Goal: Obtain resource: Download file/media

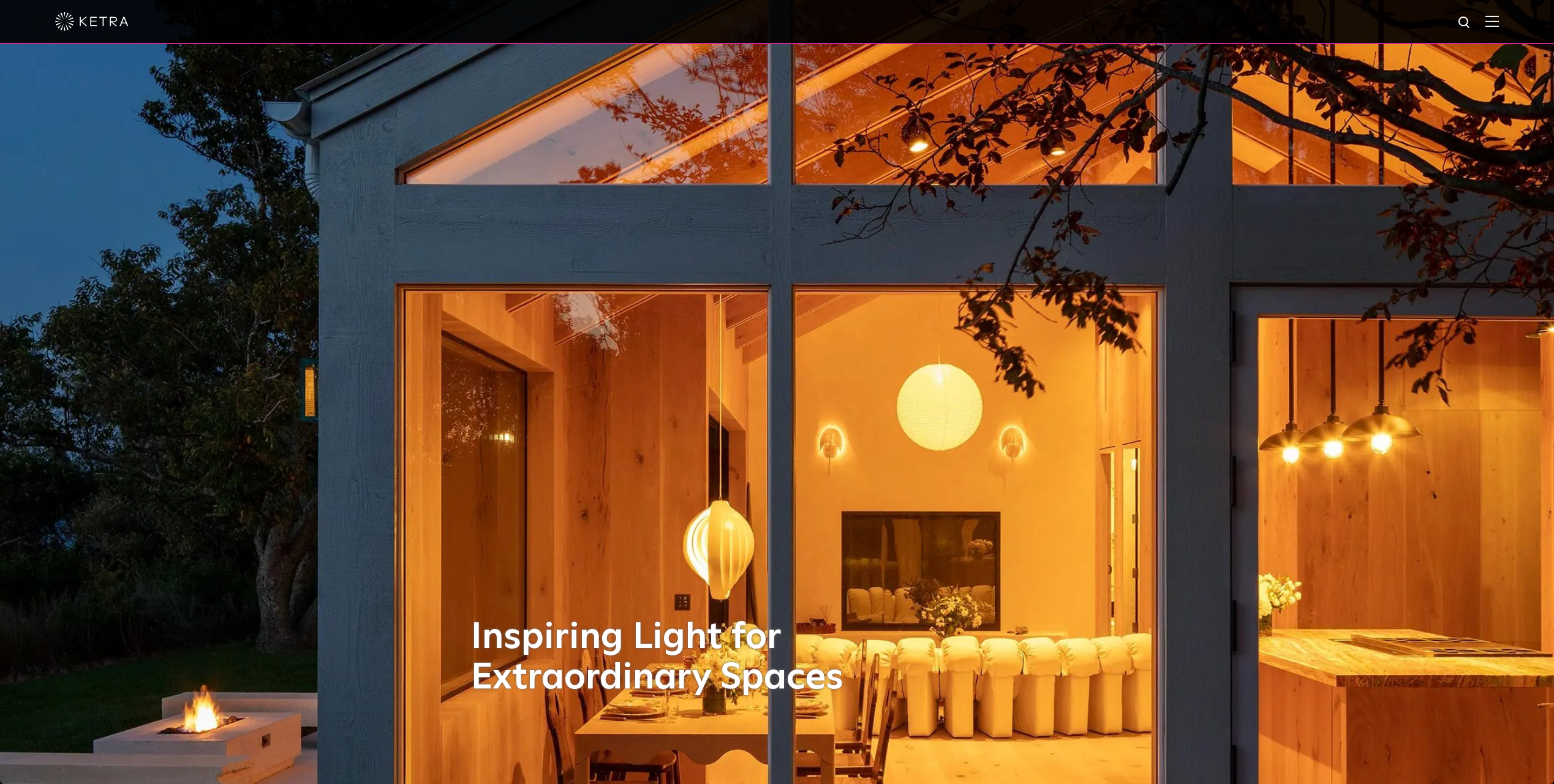
click at [1499, 17] on img at bounding box center [1493, 21] width 14 height 12
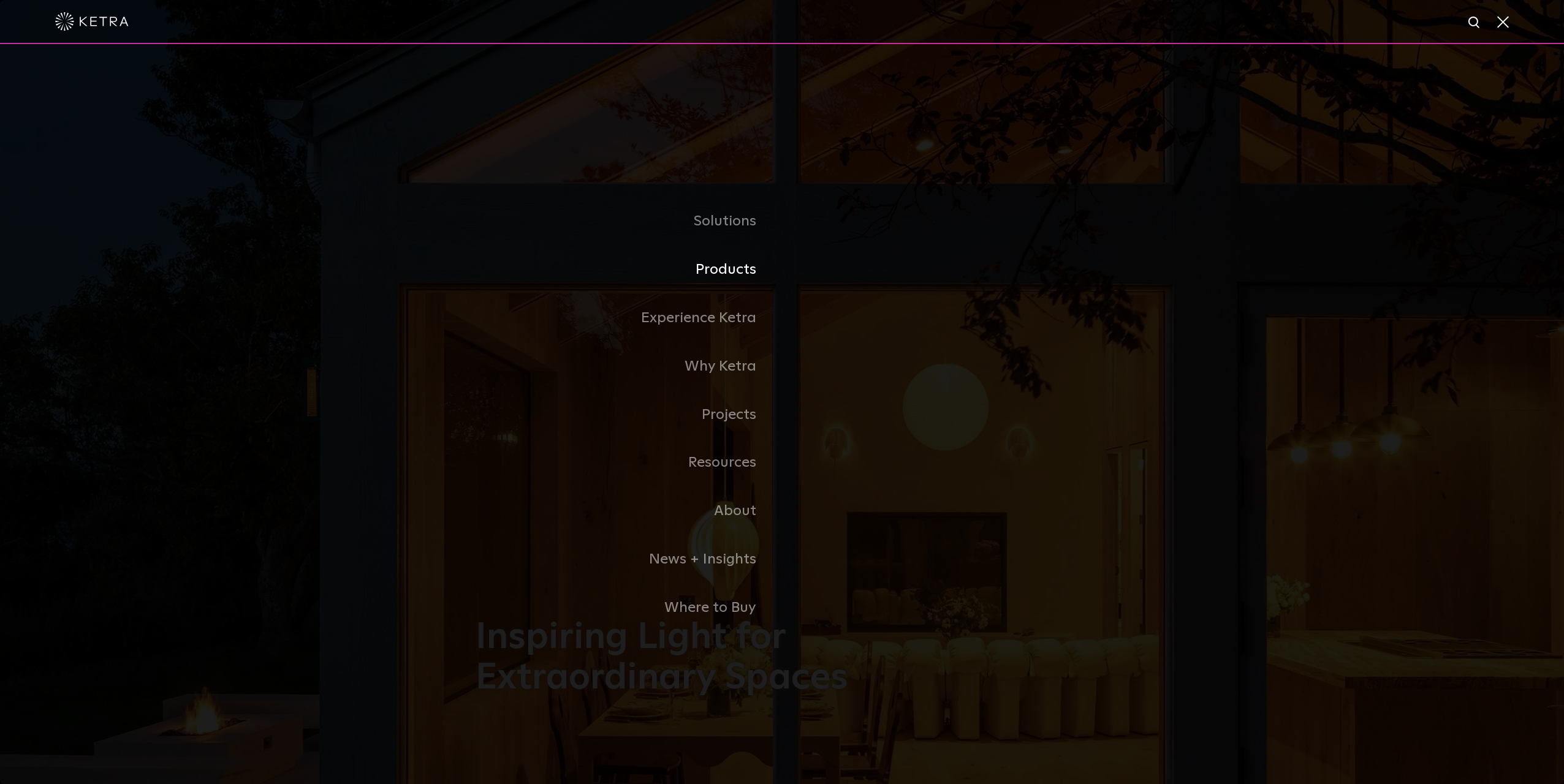
drag, startPoint x: 725, startPoint y: 275, endPoint x: 741, endPoint y: 270, distance: 16.8
click at [725, 275] on link "Products" at bounding box center [629, 270] width 307 height 48
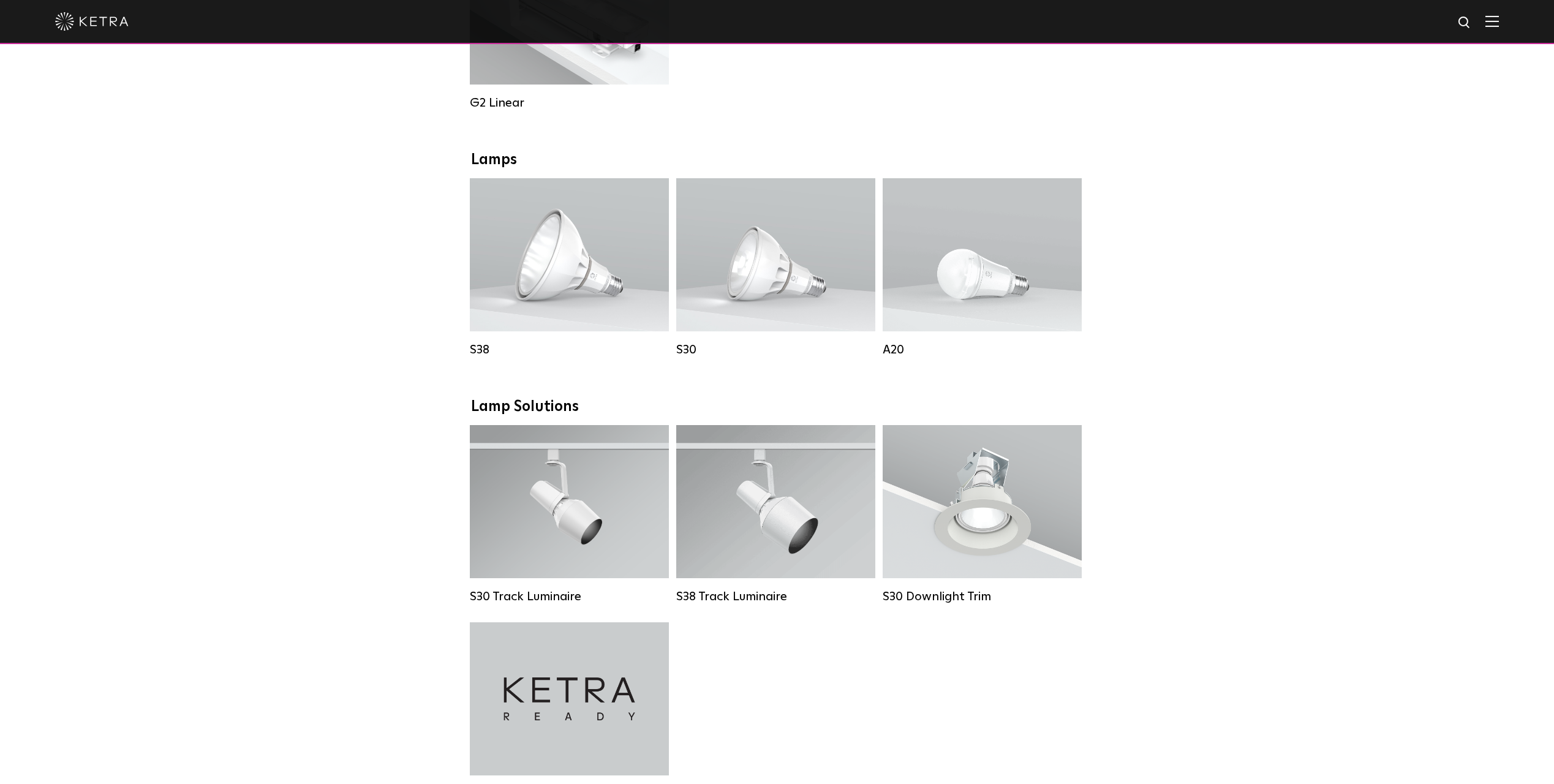
scroll to position [980, 0]
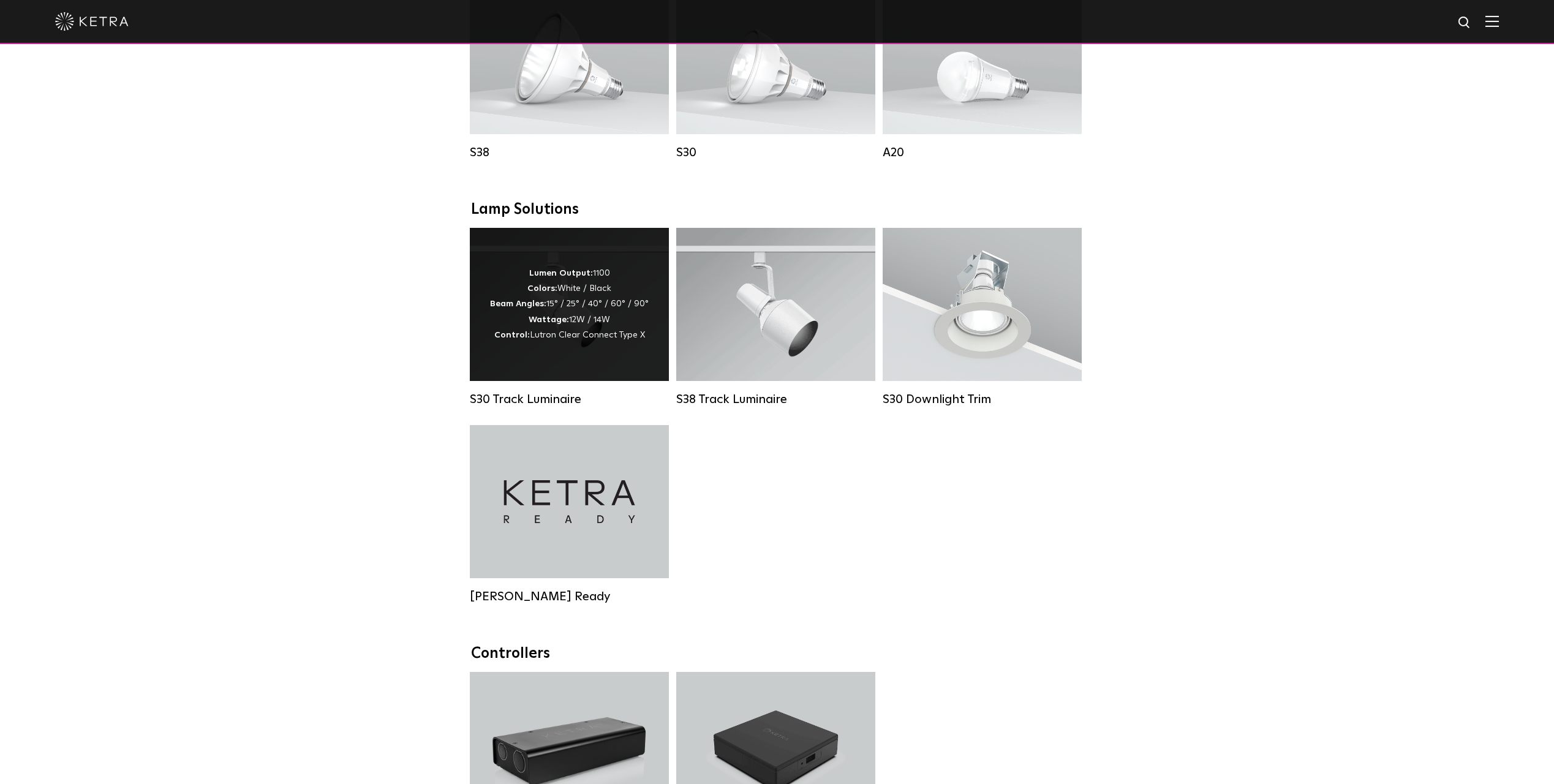
click at [596, 257] on div "Lumen Output: 1100 Colors: White / Black Beam Angles: 15° / 25° / 40° / 60° / 9…" at bounding box center [569, 304] width 199 height 153
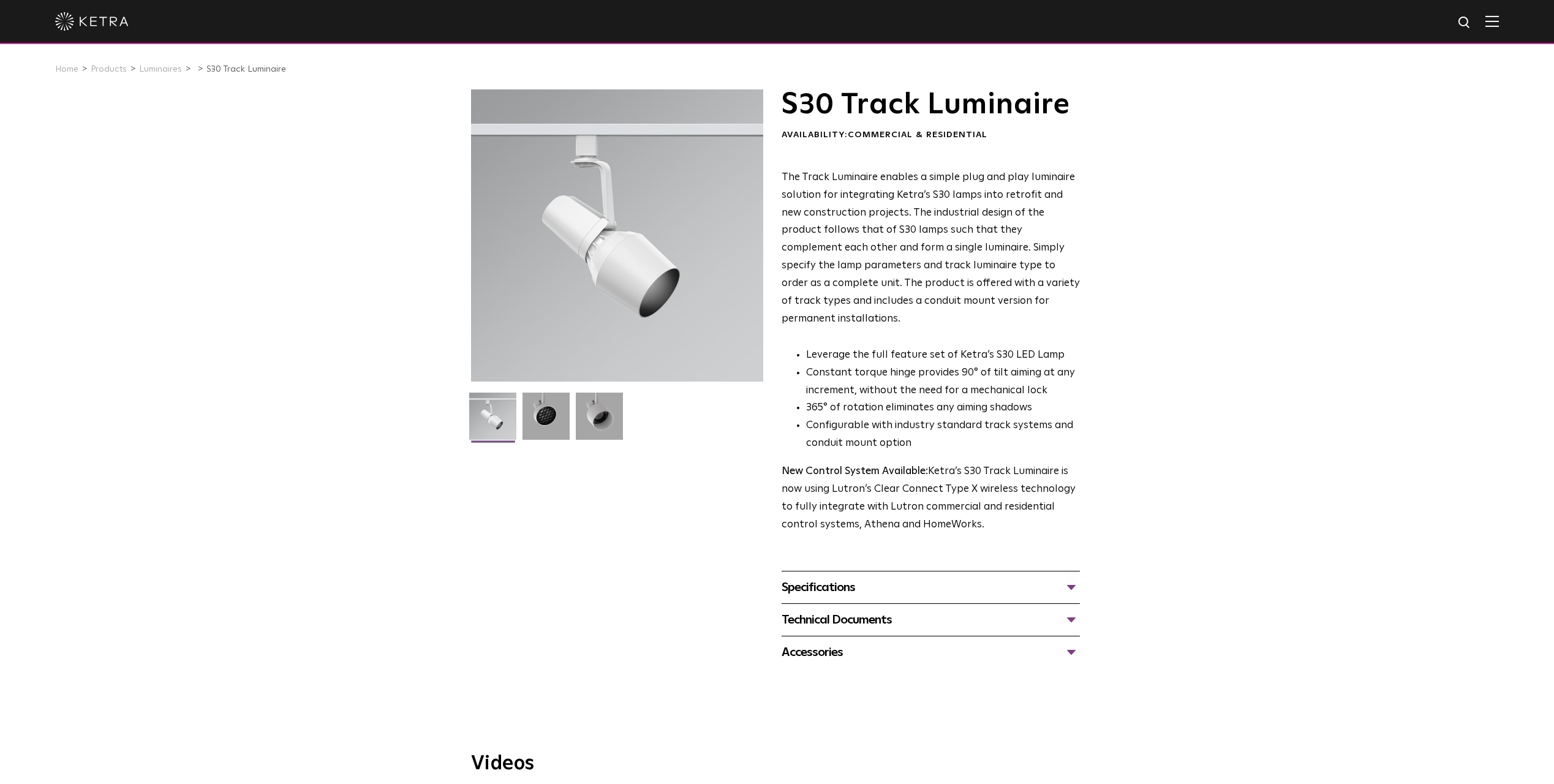
click at [986, 577] on div "Specifications" at bounding box center [931, 587] width 298 height 20
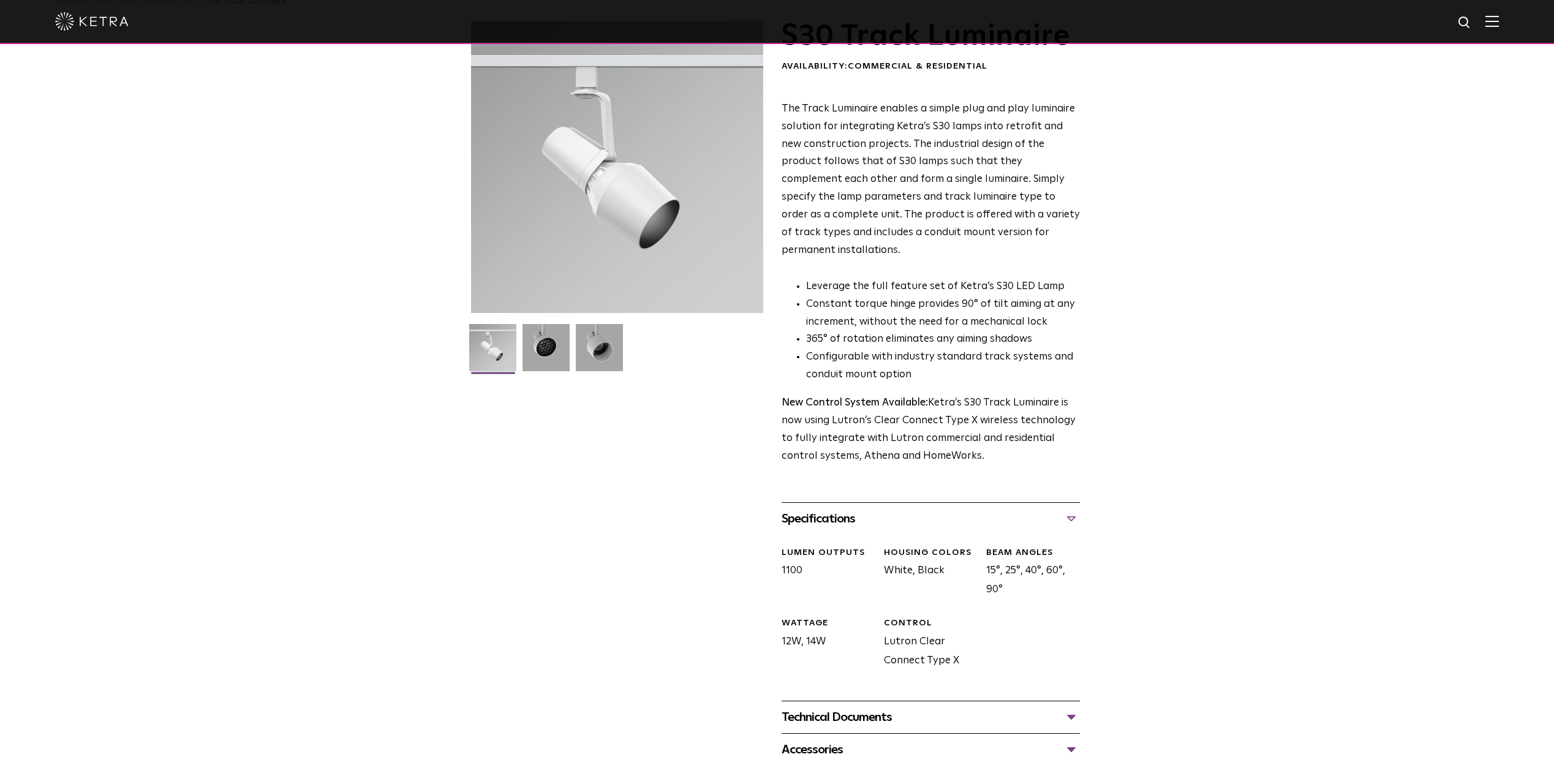
scroll to position [184, 0]
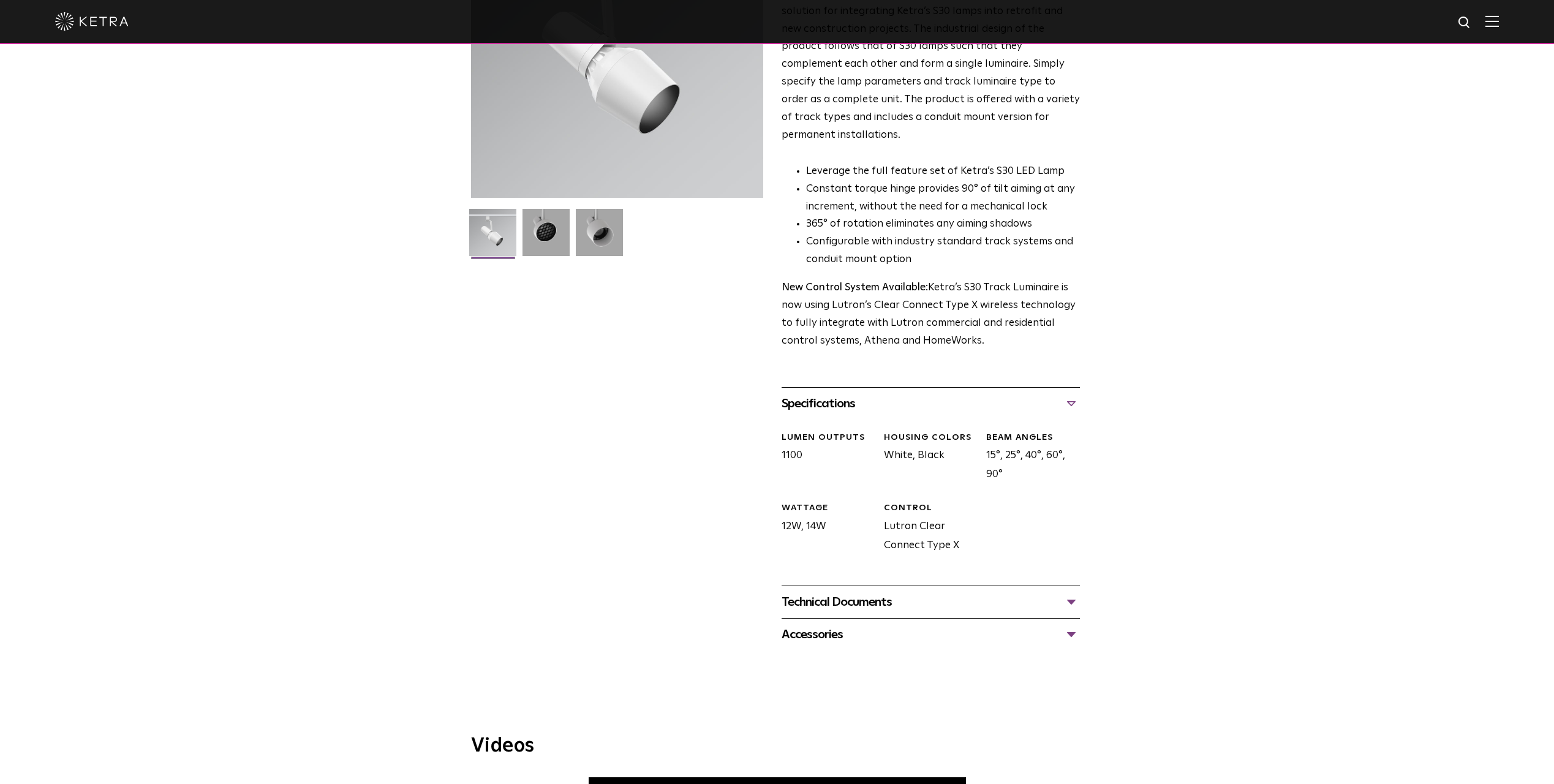
click at [891, 592] on div "Technical Documents" at bounding box center [931, 602] width 298 height 20
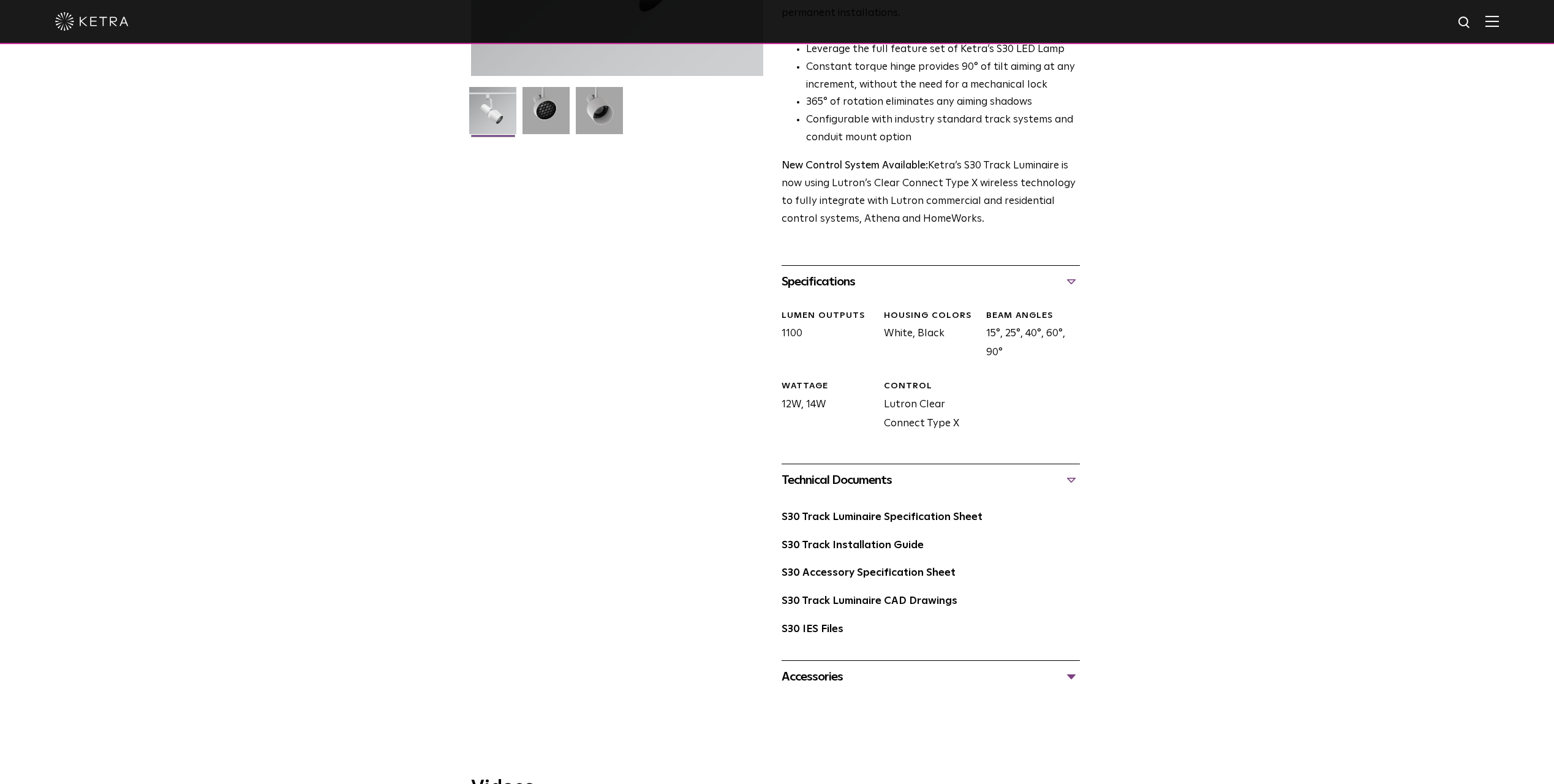
scroll to position [306, 0]
click at [837, 512] on link "S30 Track Luminaire Specification Sheet" at bounding box center [882, 517] width 201 height 11
